Goal: Task Accomplishment & Management: Use online tool/utility

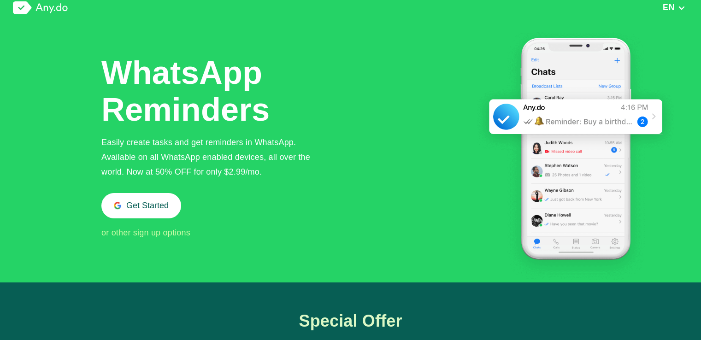
scroll to position [231, 0]
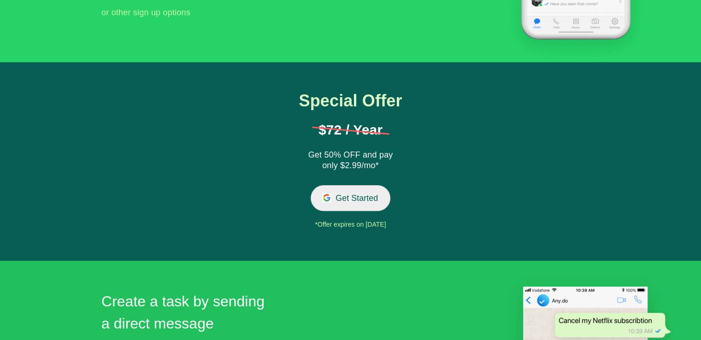
click at [360, 196] on button "Get Started" at bounding box center [351, 197] width 80 height 25
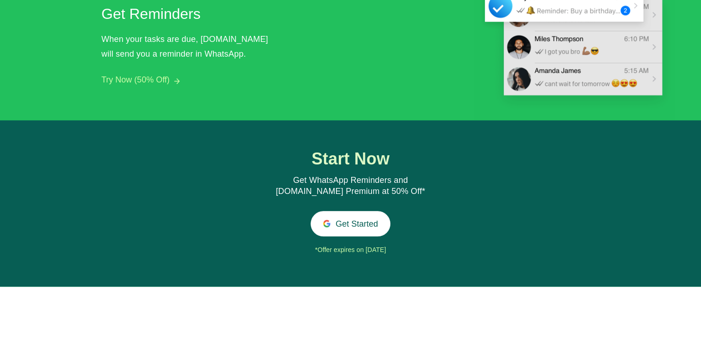
scroll to position [944, 0]
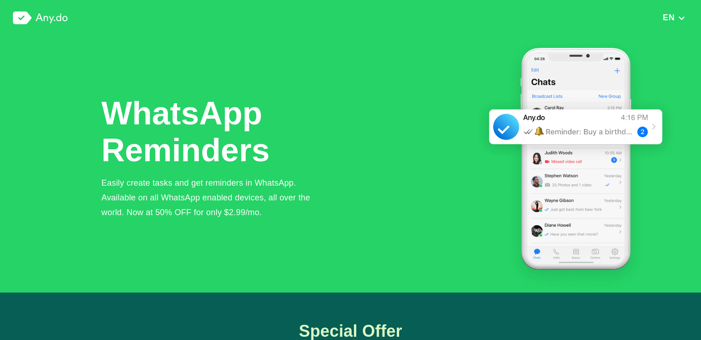
click at [50, 20] on img at bounding box center [40, 18] width 55 height 13
